Goal: Transaction & Acquisition: Book appointment/travel/reservation

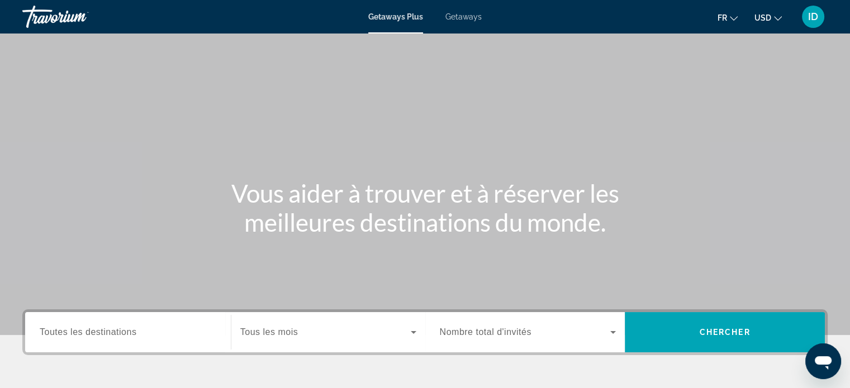
click at [465, 20] on span "Getaways" at bounding box center [463, 16] width 36 height 9
click at [134, 328] on span "Toutes les destinations" at bounding box center [88, 331] width 97 height 9
click at [134, 328] on input "Destination Toutes les destinations" at bounding box center [128, 332] width 177 height 13
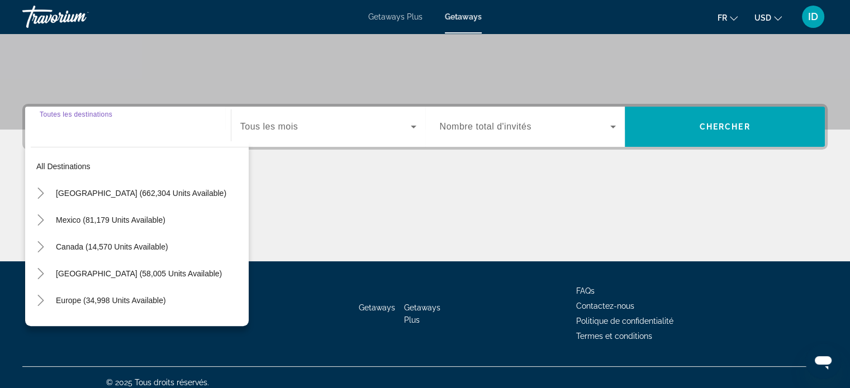
scroll to position [215, 0]
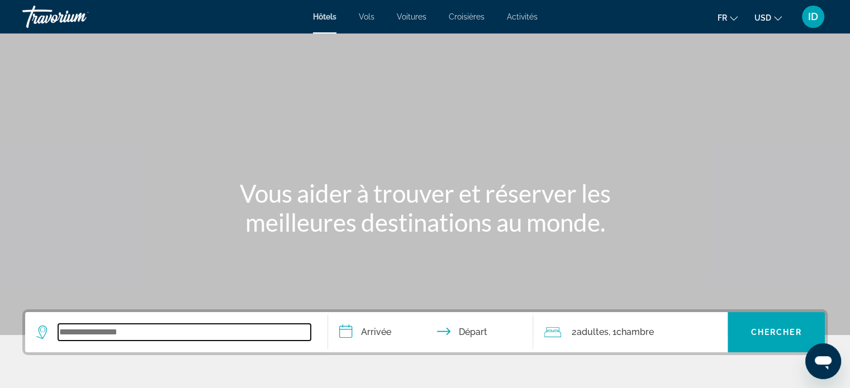
click at [187, 327] on input "Search widget" at bounding box center [184, 332] width 253 height 17
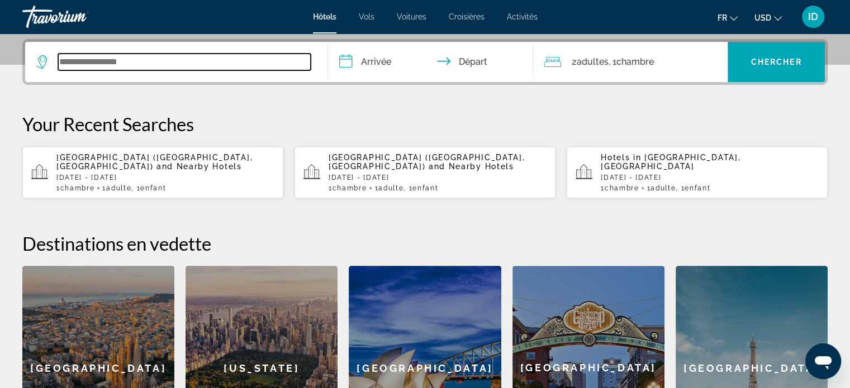
scroll to position [273, 0]
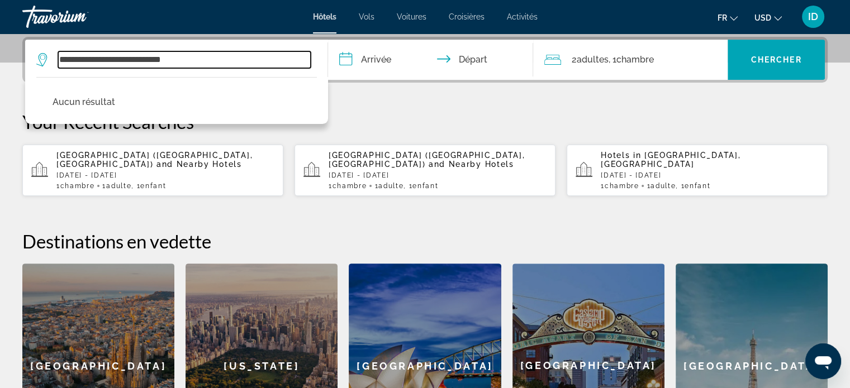
type input "**********"
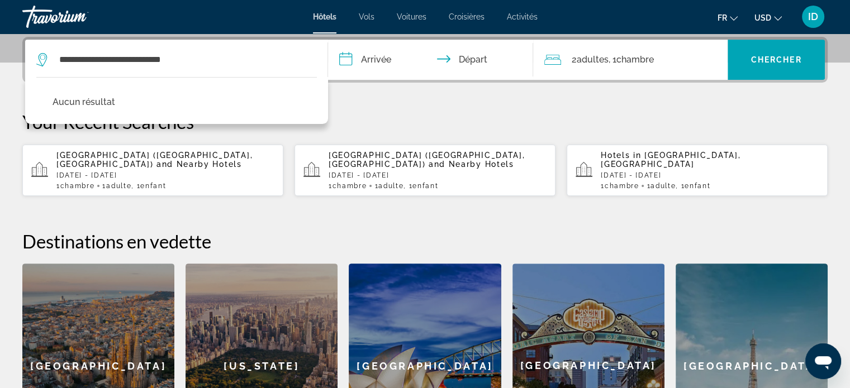
click at [377, 58] on input "**********" at bounding box center [433, 62] width 210 height 44
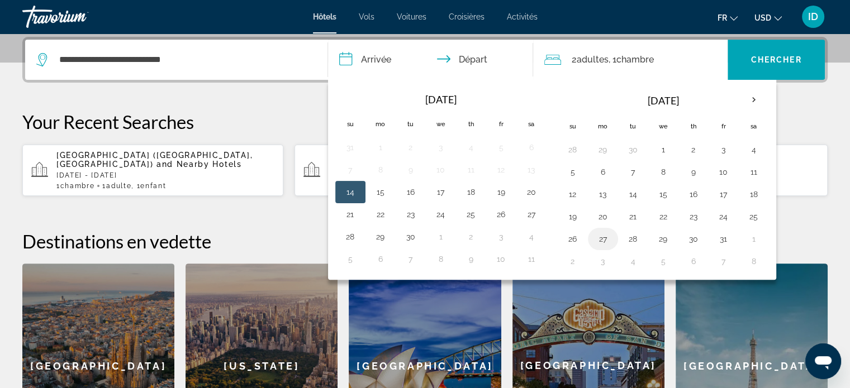
click at [602, 232] on button "27" at bounding box center [603, 239] width 18 height 16
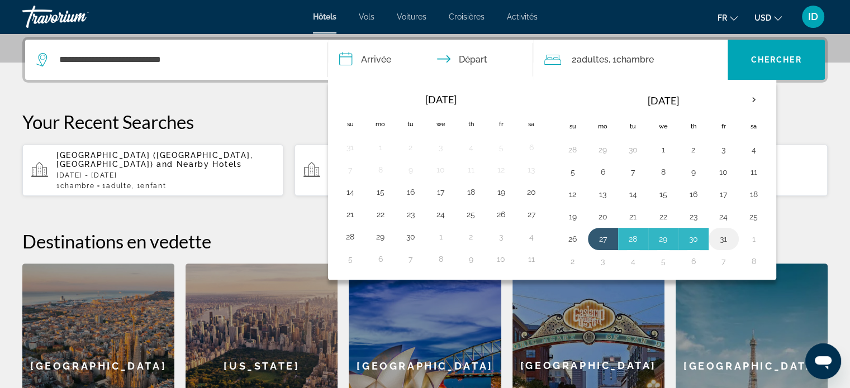
click at [724, 234] on button "31" at bounding box center [724, 239] width 18 height 16
type input "**********"
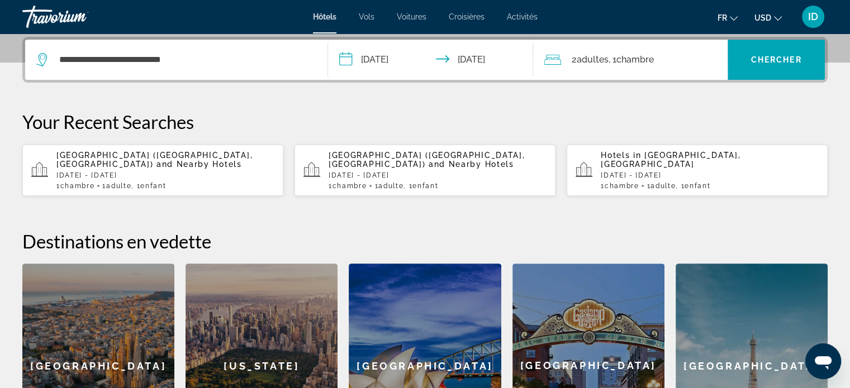
click at [648, 66] on span ", 1 Chambre pièces" at bounding box center [630, 60] width 45 height 16
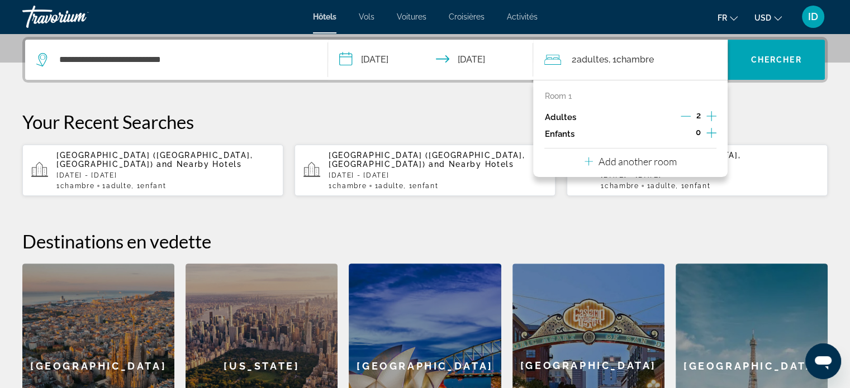
click at [683, 115] on icon "Decrement adults" at bounding box center [686, 116] width 10 height 10
click at [706, 130] on icon "Increment children" at bounding box center [711, 132] width 10 height 13
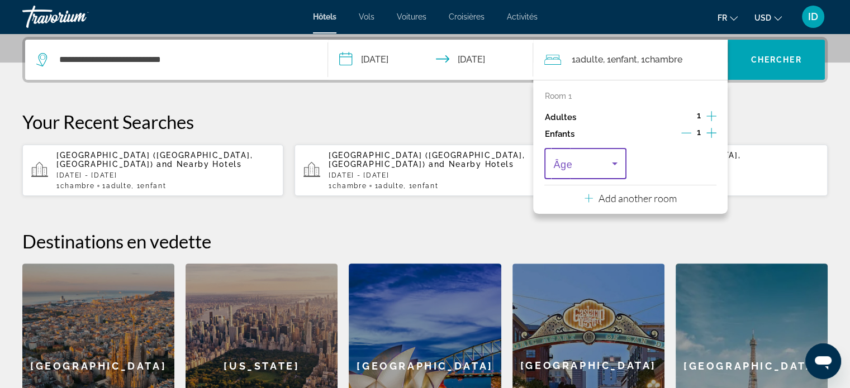
click at [607, 159] on span "Travelers: 1 adult, 1 child" at bounding box center [582, 163] width 58 height 13
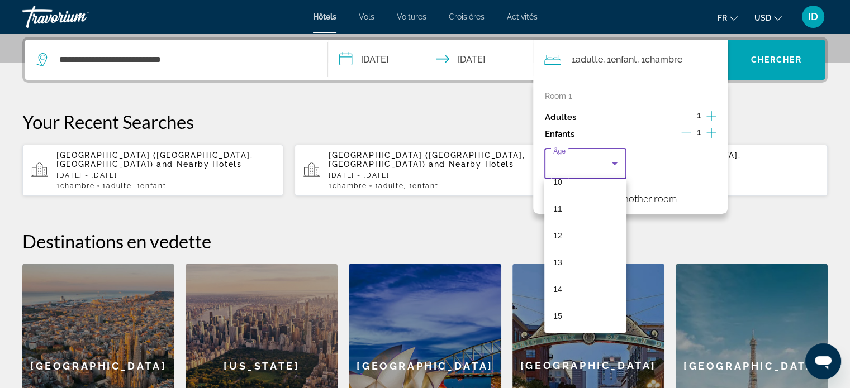
scroll to position [283, 0]
click at [584, 205] on mat-option "11" at bounding box center [585, 209] width 82 height 27
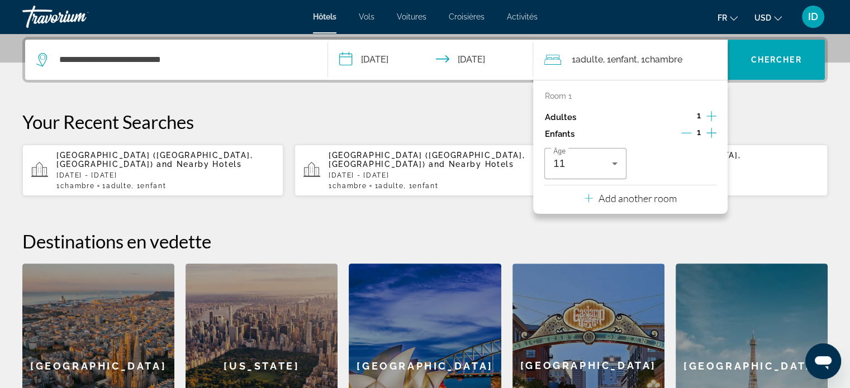
click at [584, 205] on button "Add another room" at bounding box center [630, 197] width 92 height 23
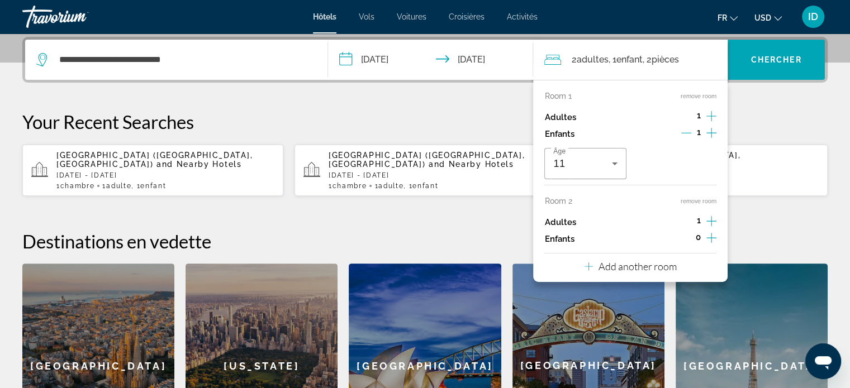
click at [667, 164] on div "Âge 11" at bounding box center [630, 163] width 172 height 31
click at [636, 261] on p "Add another room" at bounding box center [637, 266] width 78 height 12
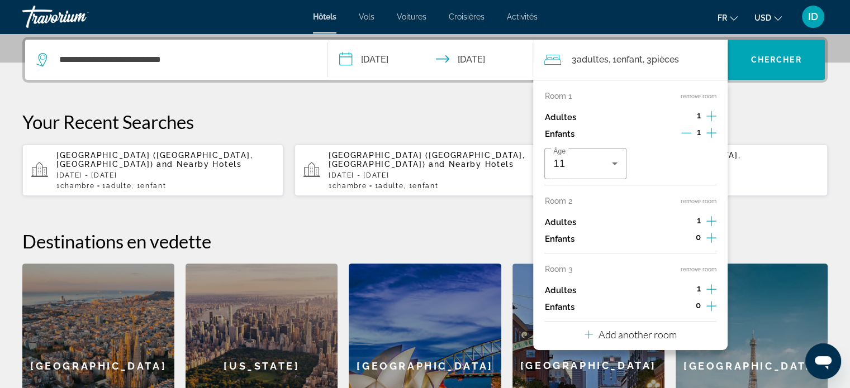
click at [713, 221] on icon "Increment adults" at bounding box center [711, 221] width 10 height 10
click at [686, 221] on icon "Decrement adults" at bounding box center [686, 221] width 10 height 10
click at [776, 18] on icon "Change currency" at bounding box center [778, 19] width 8 height 8
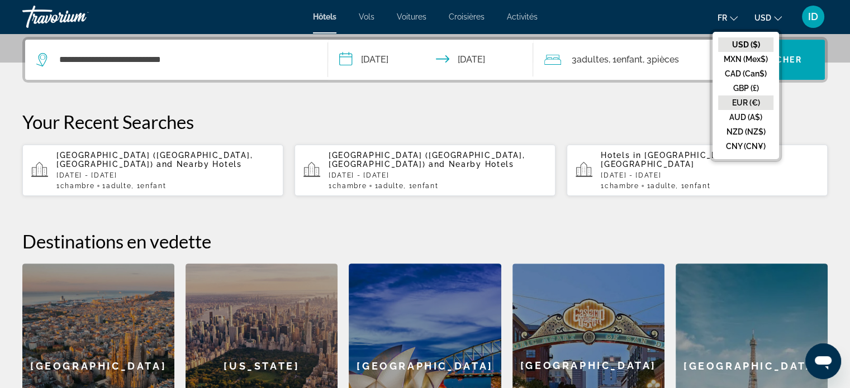
click at [752, 98] on button "EUR (€)" at bounding box center [745, 103] width 55 height 15
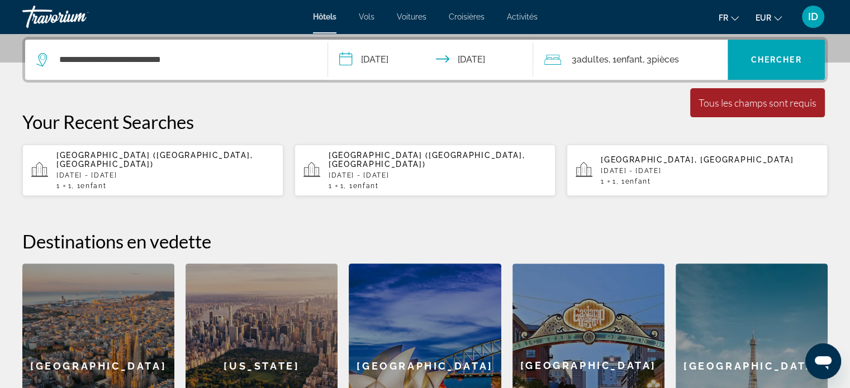
click at [587, 70] on div "3 Adulte Adultes , 1 Enfant Enfants , 3 Chambre pièces" at bounding box center [635, 60] width 183 height 40
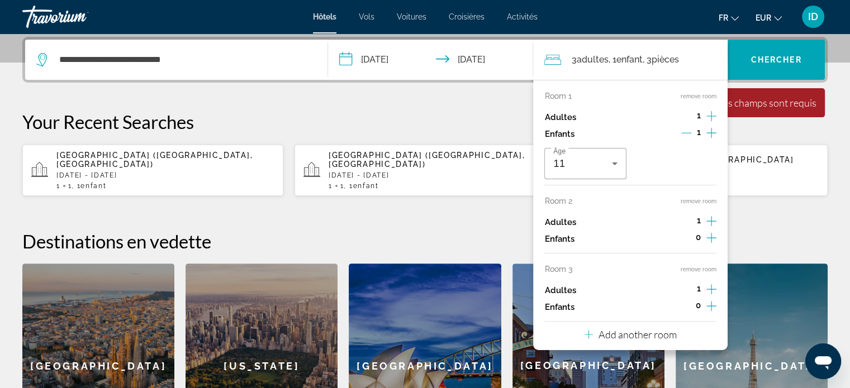
click at [697, 96] on button "remove room" at bounding box center [699, 96] width 36 height 7
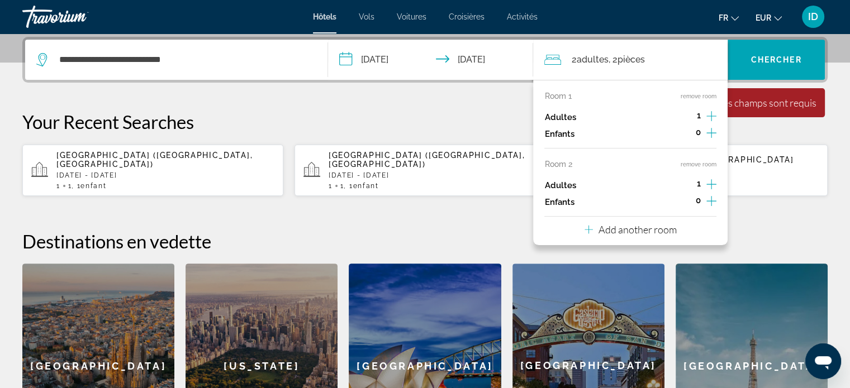
click at [697, 96] on button "remove room" at bounding box center [699, 96] width 36 height 7
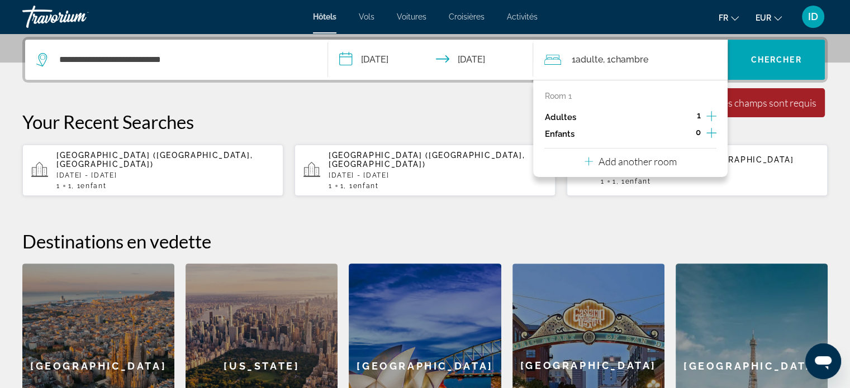
click at [715, 131] on icon "Increment children" at bounding box center [711, 132] width 10 height 13
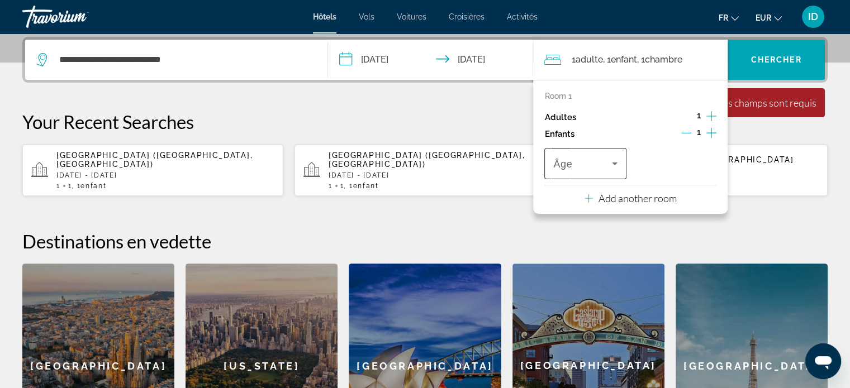
click at [611, 161] on icon "Travelers: 1 adult, 1 child" at bounding box center [614, 163] width 13 height 13
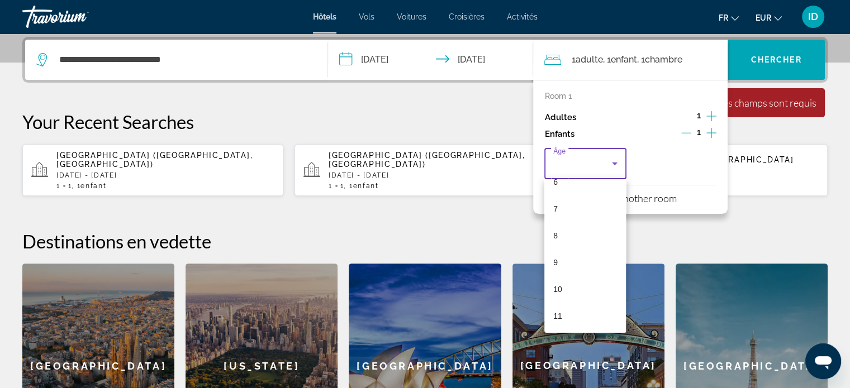
scroll to position [177, 0]
click at [577, 312] on mat-option "11" at bounding box center [585, 315] width 82 height 27
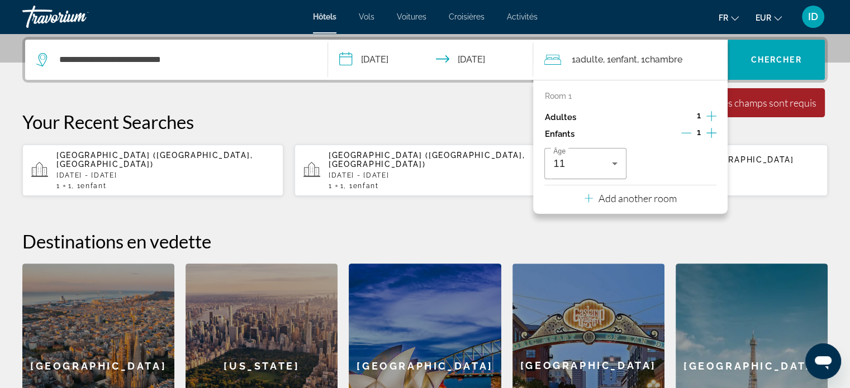
click at [766, 131] on p "Your Recent Searches" at bounding box center [424, 122] width 805 height 22
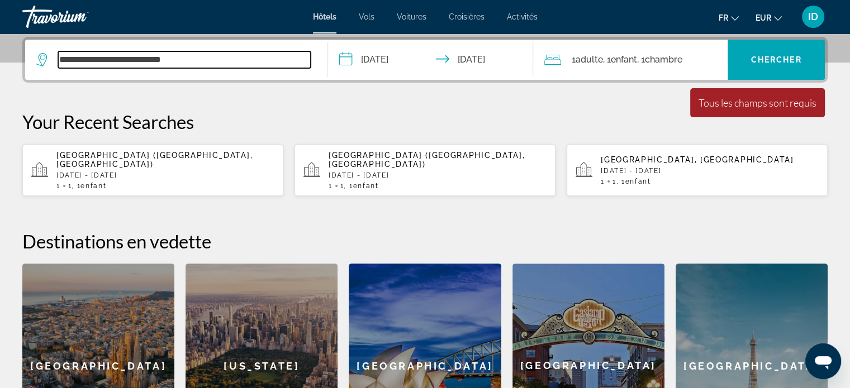
click at [273, 64] on input "**********" at bounding box center [184, 59] width 253 height 17
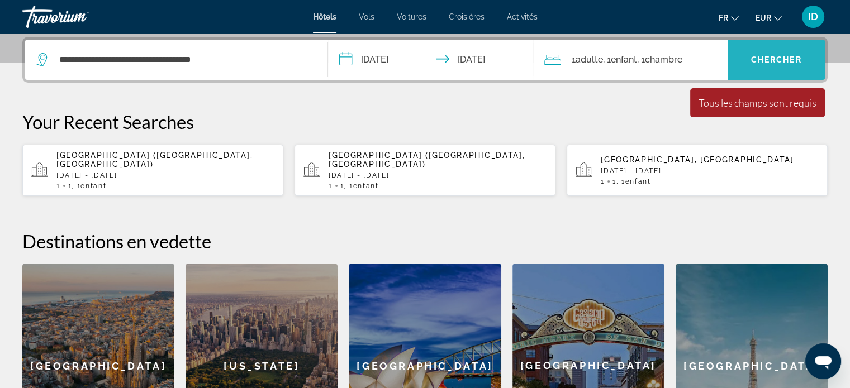
click at [746, 61] on span "Search widget" at bounding box center [775, 59] width 97 height 27
click at [757, 59] on span "Chercher" at bounding box center [776, 59] width 51 height 9
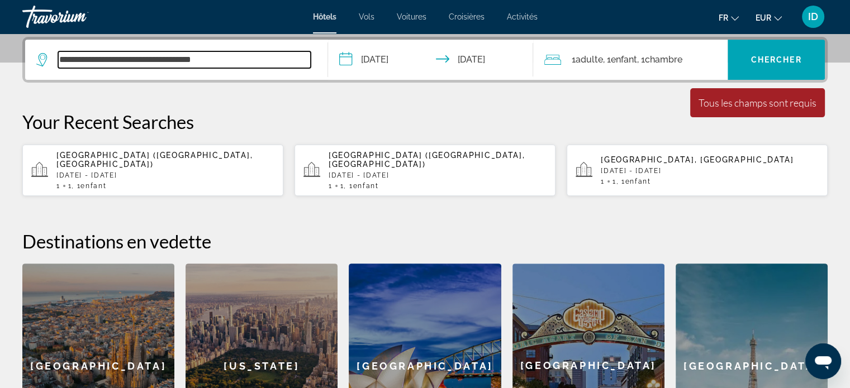
click at [193, 58] on input "**********" at bounding box center [184, 59] width 253 height 17
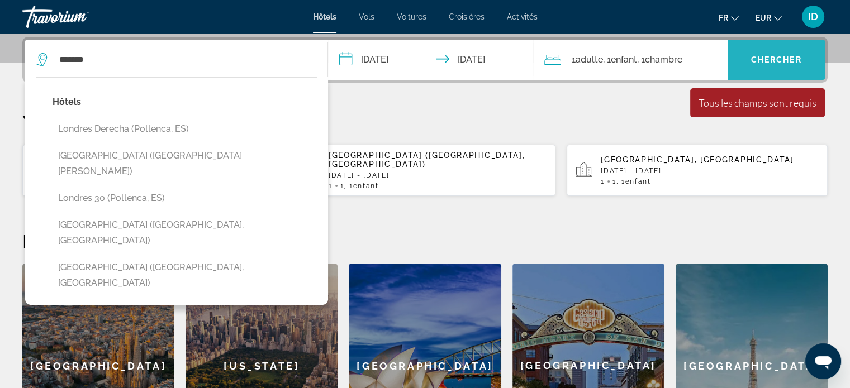
click at [755, 57] on span "Chercher" at bounding box center [776, 59] width 51 height 9
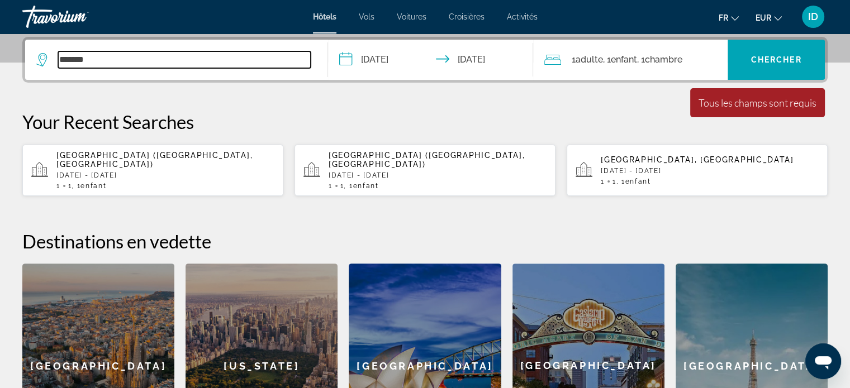
click at [218, 61] on input "*******" at bounding box center [184, 59] width 253 height 17
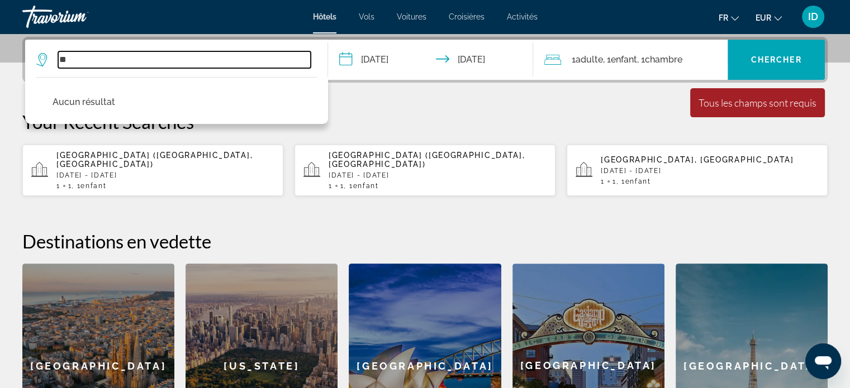
type input "*"
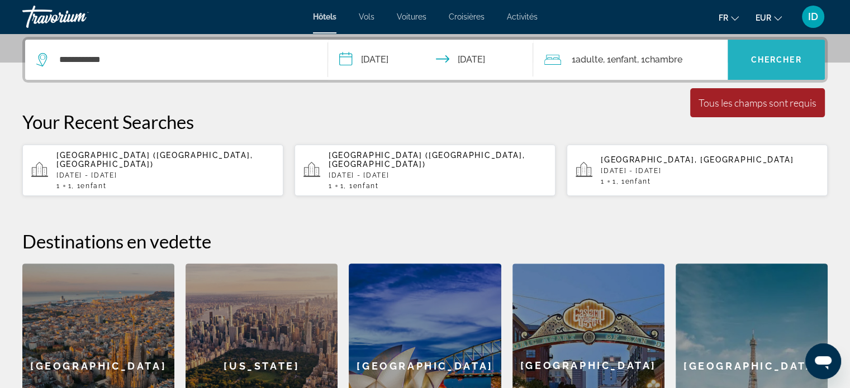
click at [751, 55] on span "Chercher" at bounding box center [776, 59] width 51 height 9
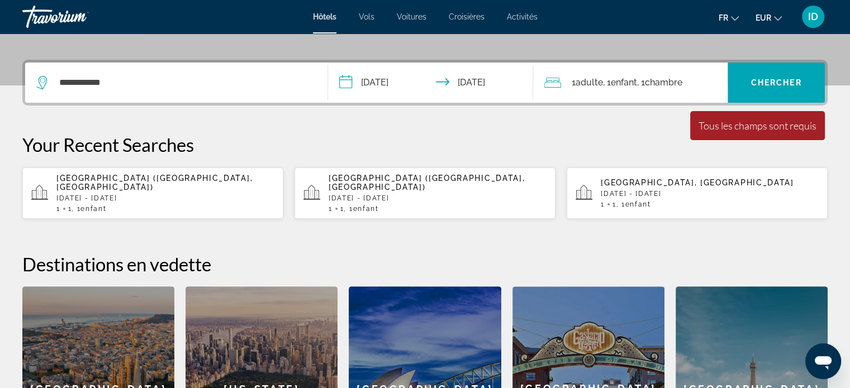
scroll to position [250, 0]
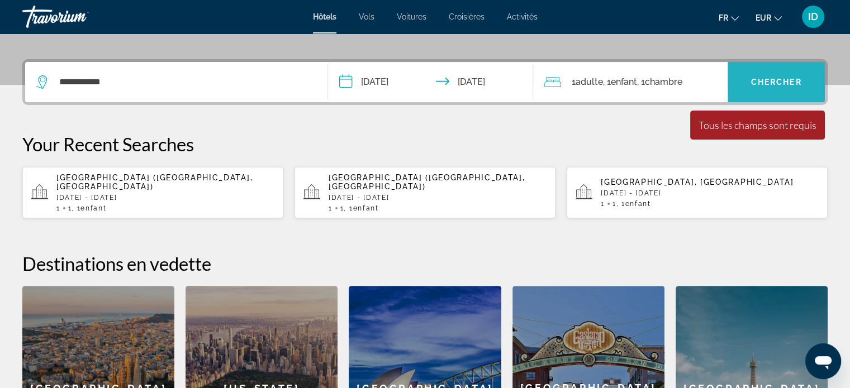
click at [792, 75] on span "Search widget" at bounding box center [775, 82] width 97 height 27
click at [148, 65] on div "**********" at bounding box center [176, 82] width 280 height 40
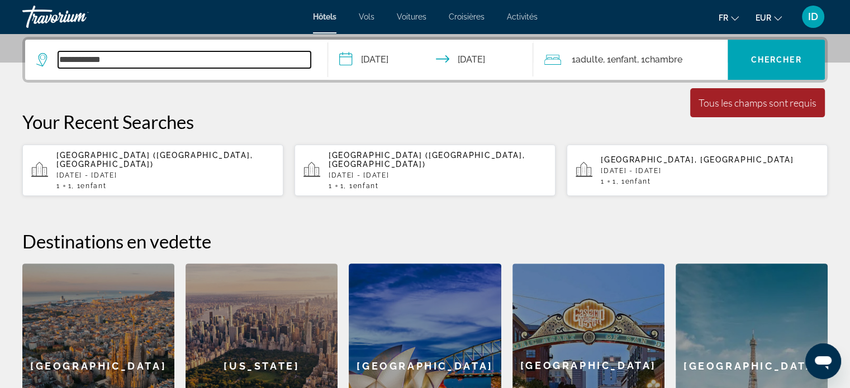
click at [148, 65] on input "**********" at bounding box center [184, 59] width 253 height 17
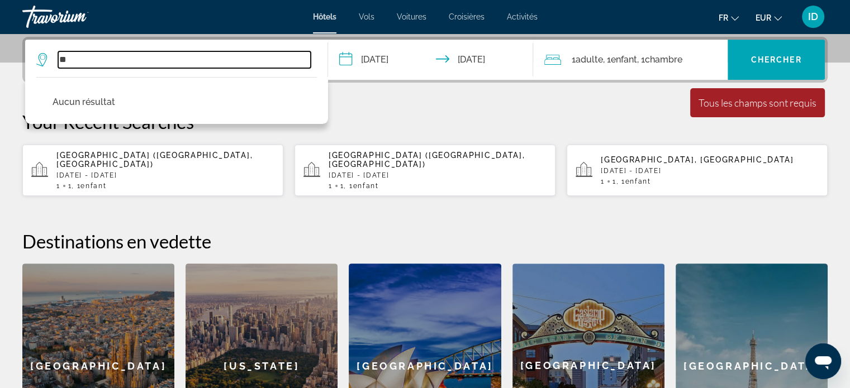
type input "*"
